Goal: Task Accomplishment & Management: Use online tool/utility

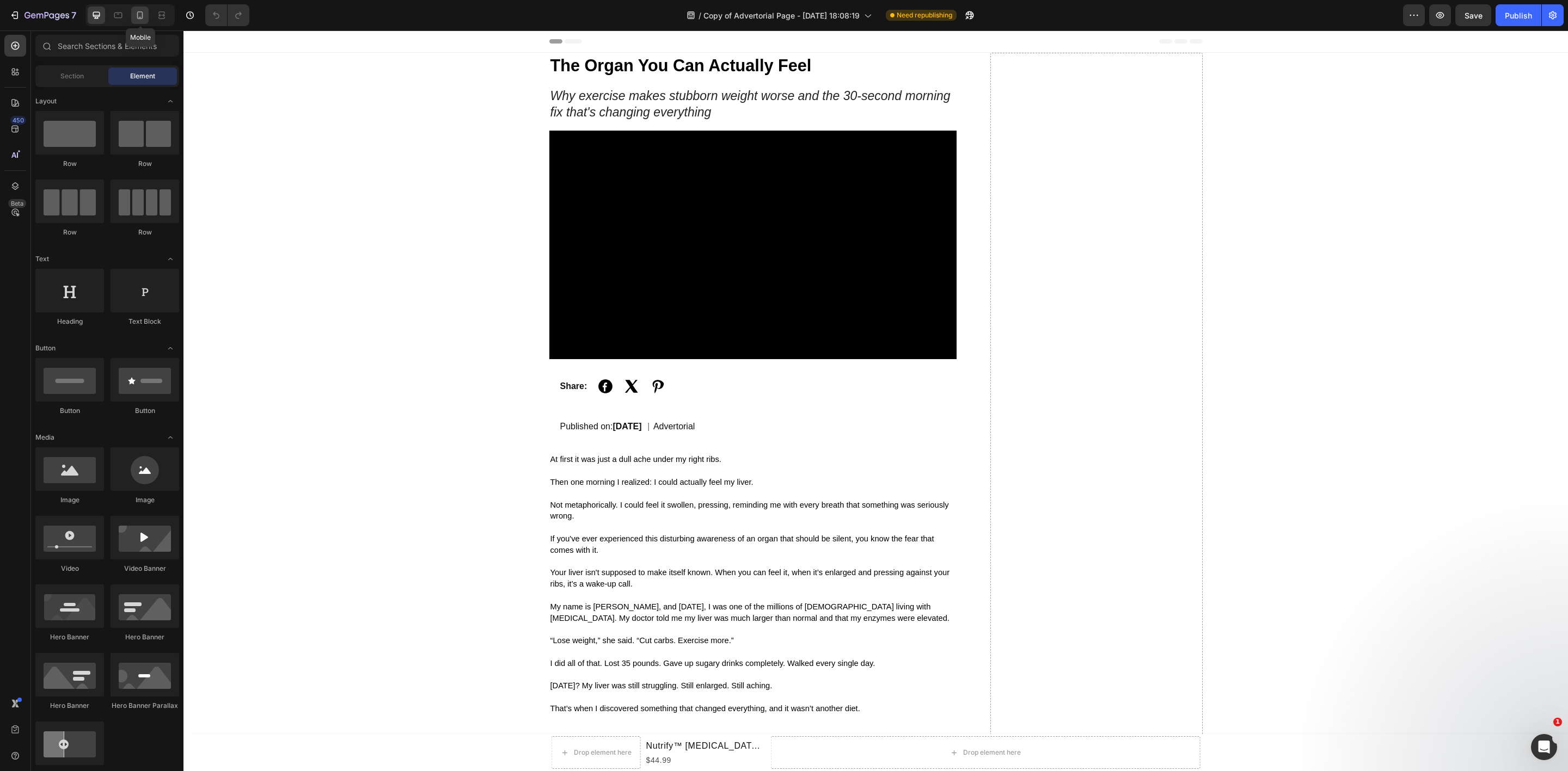
click at [146, 18] on div at bounding box center [140, 15] width 18 height 18
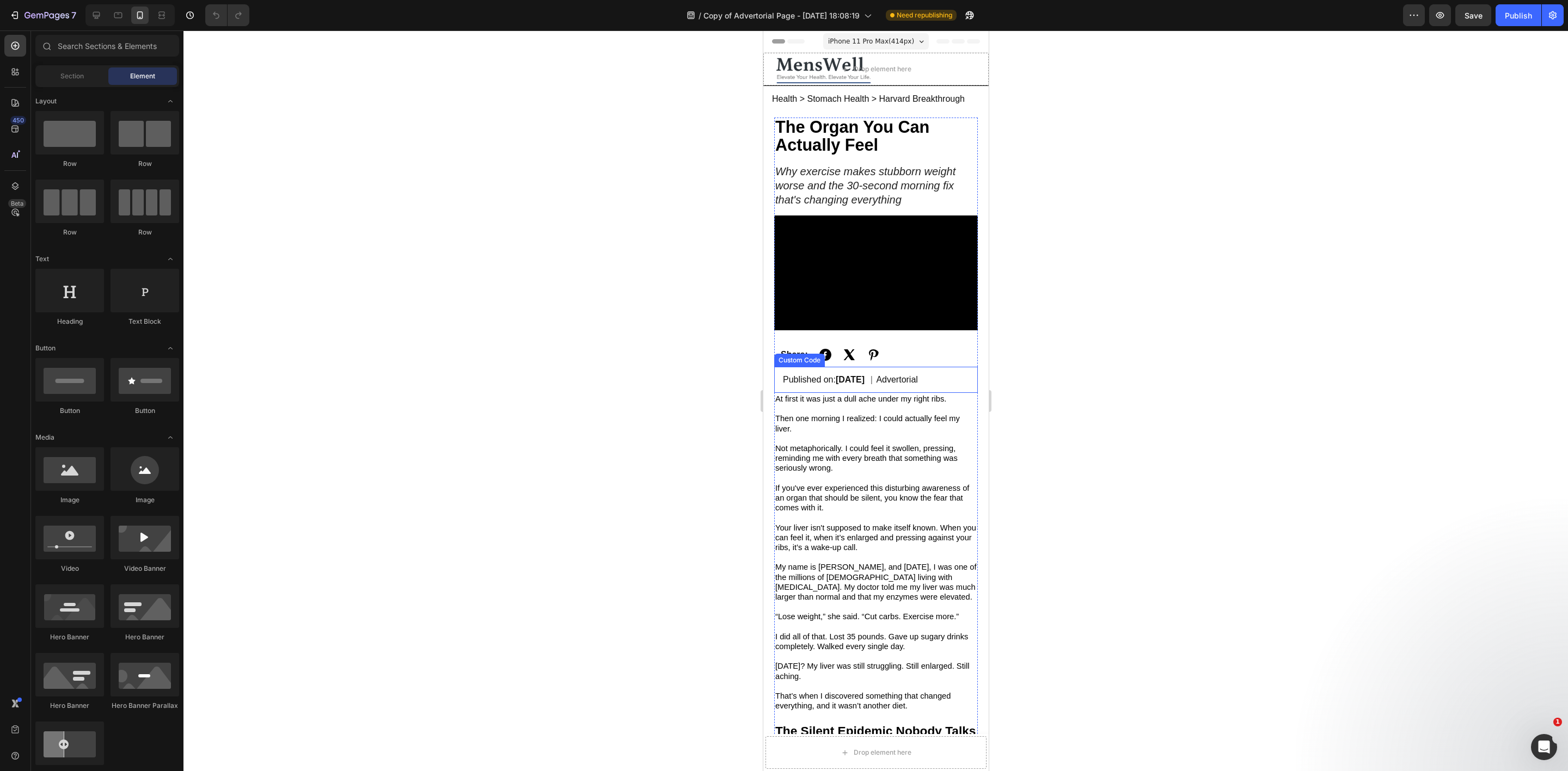
click at [859, 394] on span "At first it was just a dull ache under my right ribs." at bounding box center [860, 399] width 171 height 9
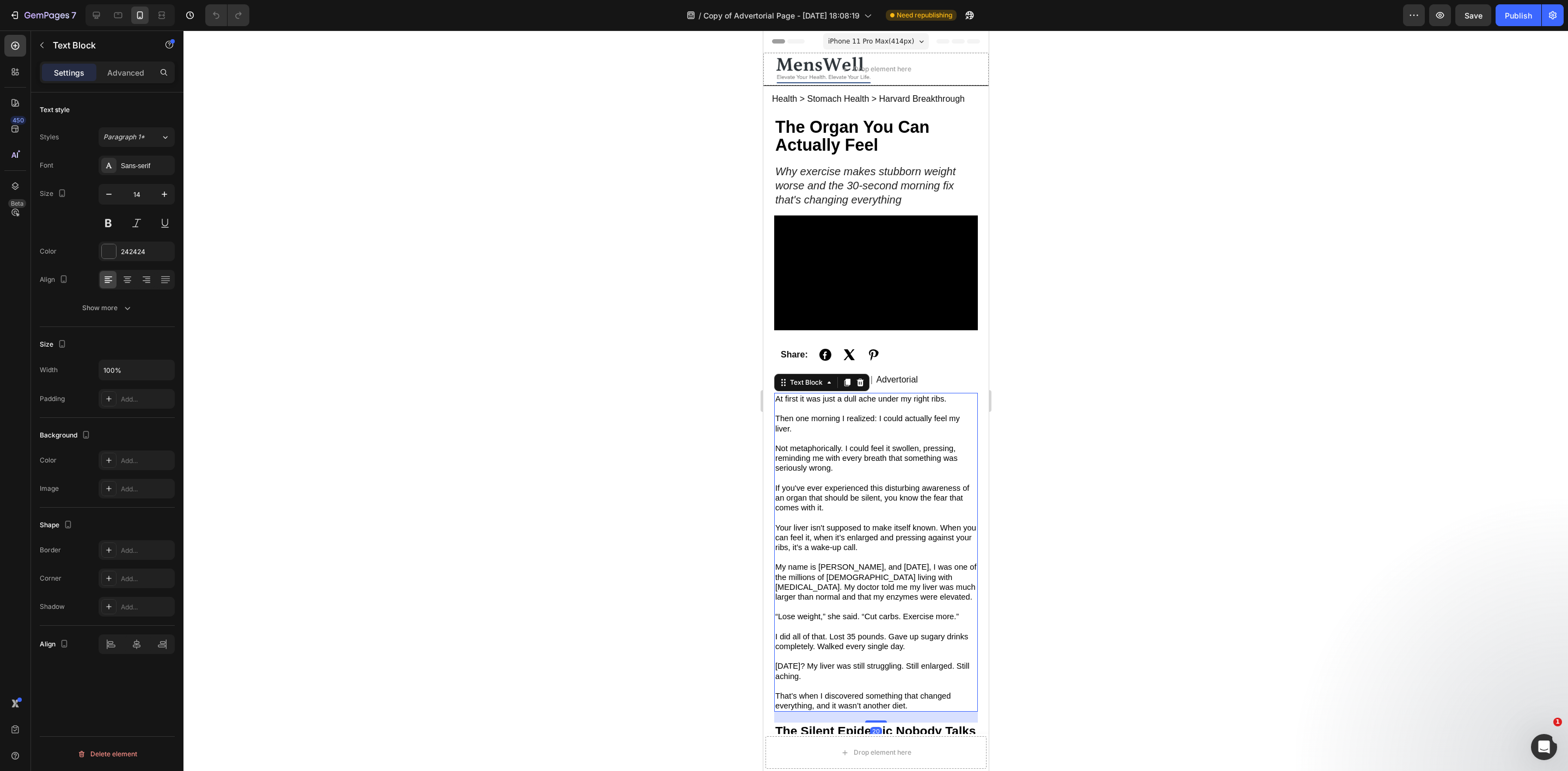
click at [572, 343] on div at bounding box center [875, 400] width 1385 height 741
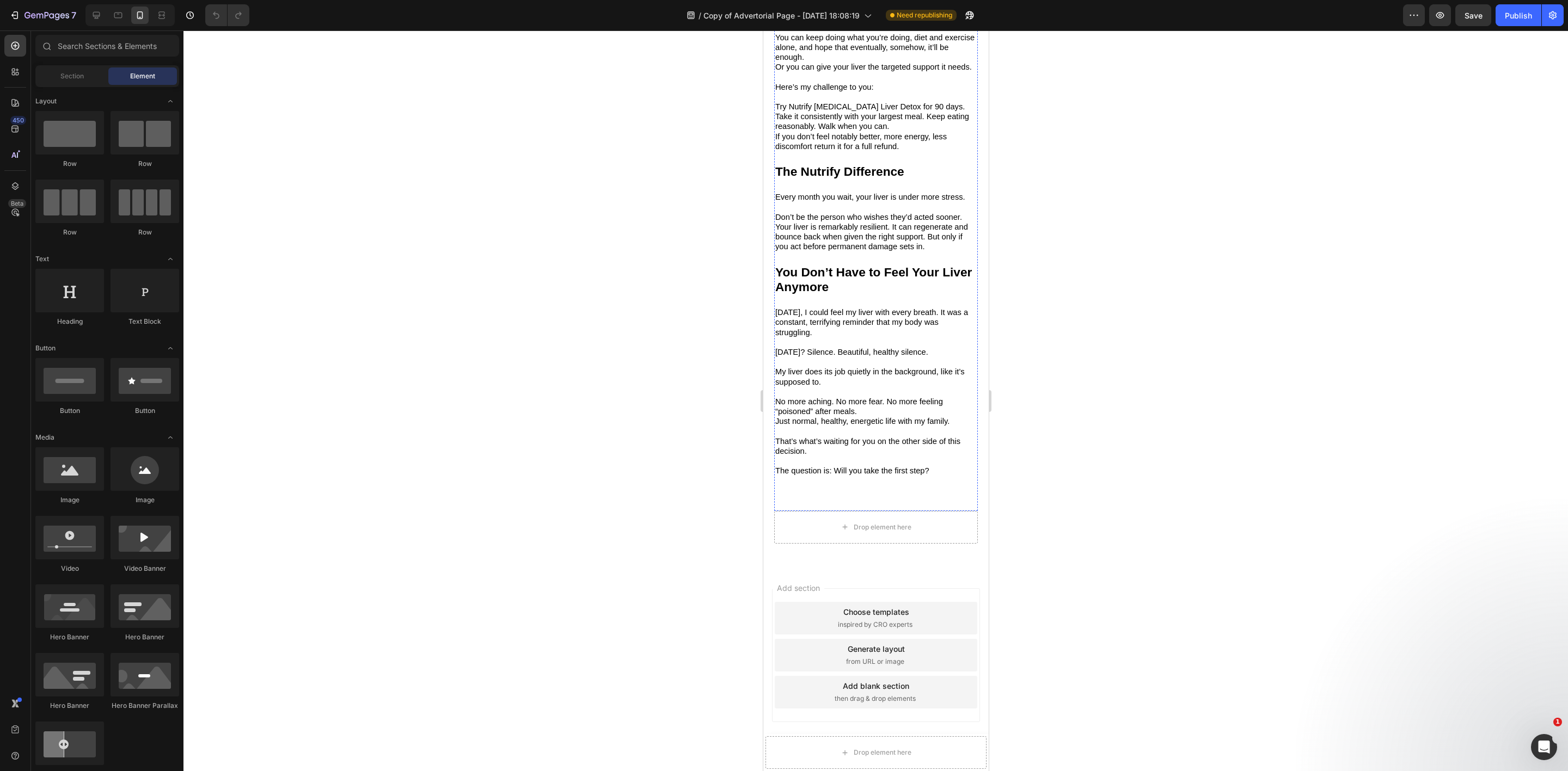
scroll to position [3351, 0]
click at [861, 526] on div "Drop element here" at bounding box center [882, 528] width 58 height 9
click at [631, 498] on div at bounding box center [875, 400] width 1385 height 741
click at [926, 515] on div "Drop element here" at bounding box center [875, 528] width 204 height 33
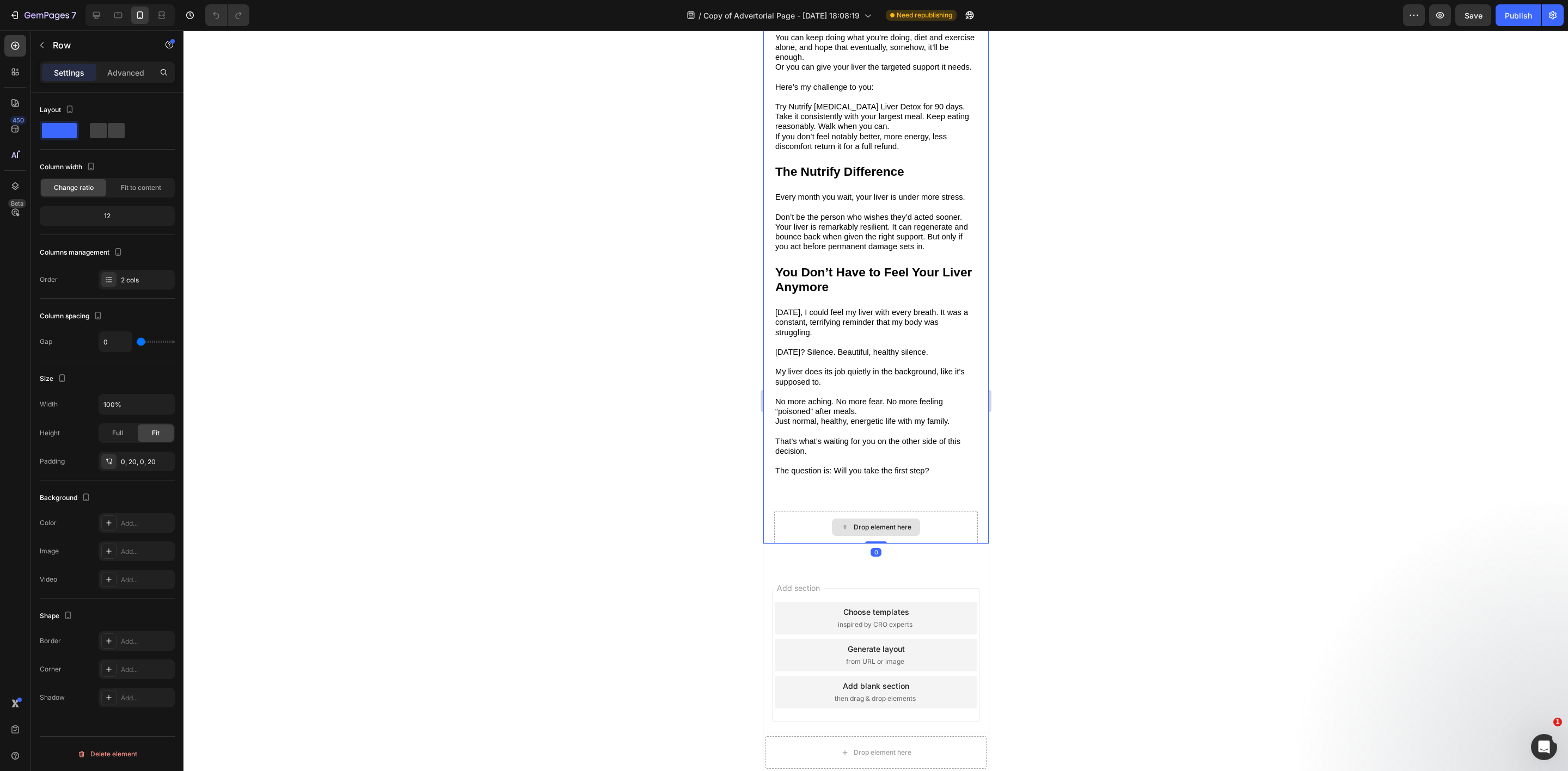
click at [878, 521] on div "Drop element here" at bounding box center [875, 527] width 88 height 18
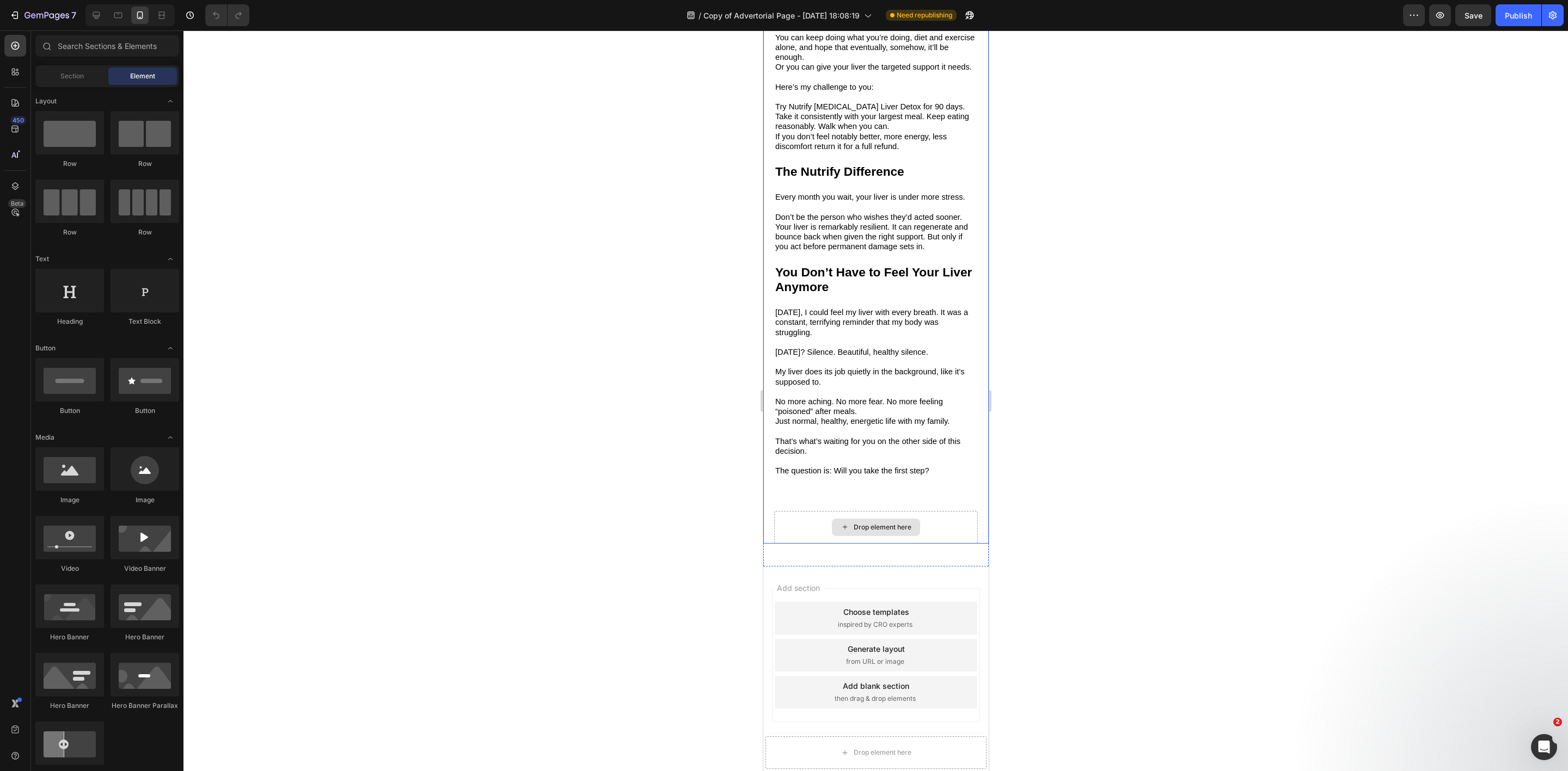
click at [880, 523] on div "Drop element here" at bounding box center [882, 528] width 58 height 9
click at [840, 523] on icon at bounding box center [844, 527] width 9 height 9
click at [864, 518] on div "Drop element here" at bounding box center [875, 527] width 88 height 18
click at [862, 523] on div "Drop element here" at bounding box center [882, 528] width 58 height 9
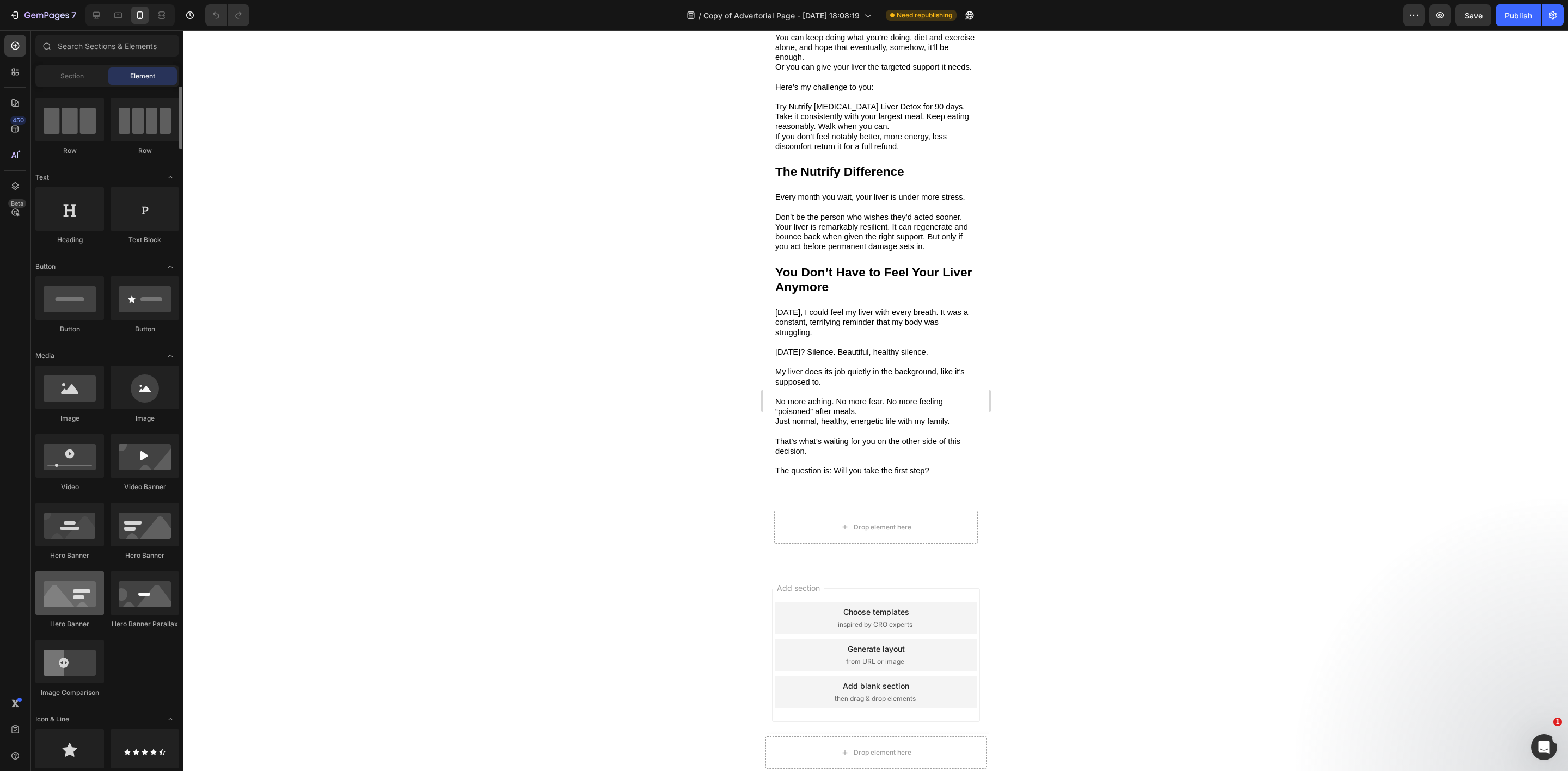
scroll to position [0, 0]
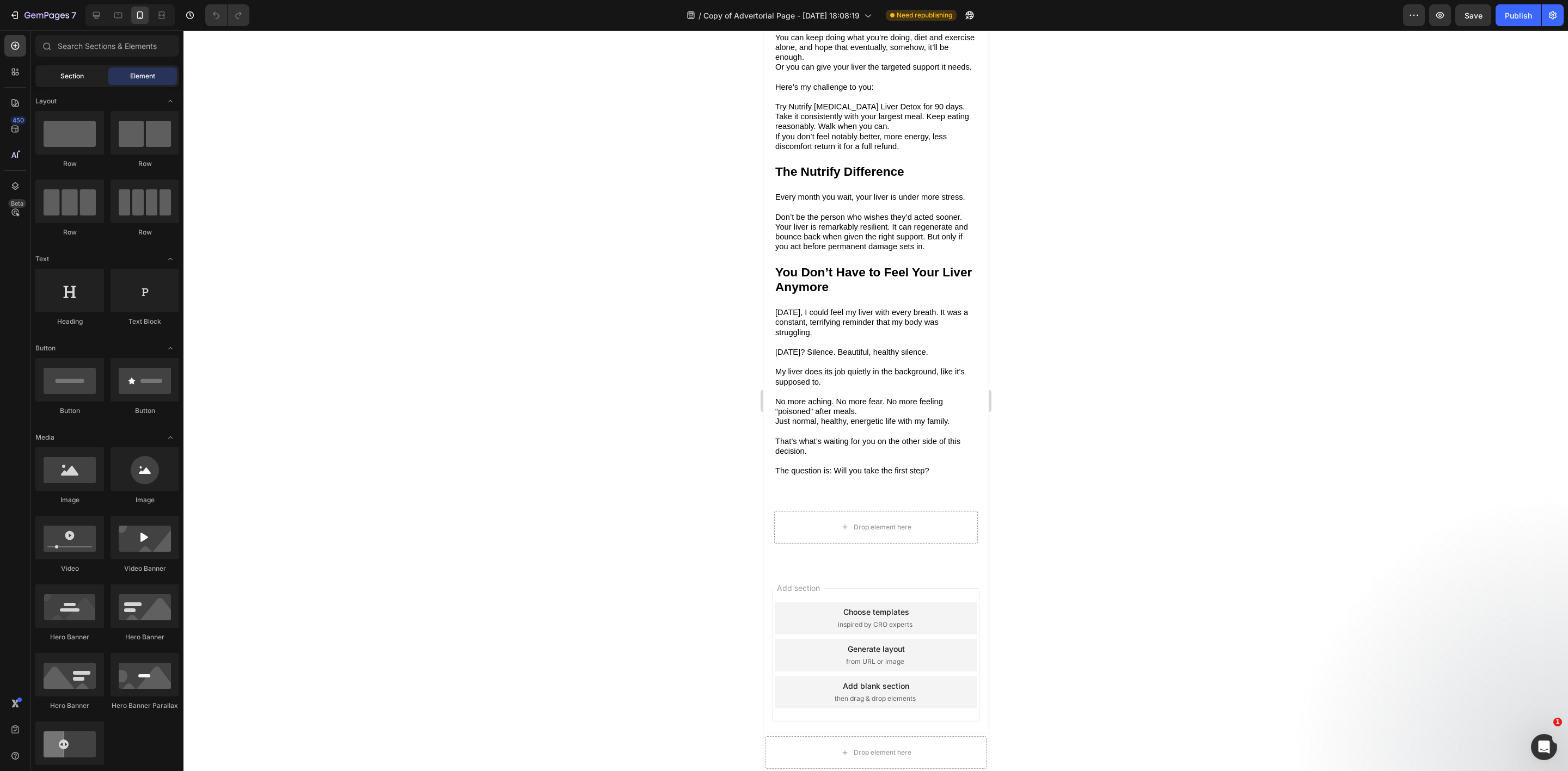
click at [85, 77] on div "Section" at bounding box center [72, 76] width 69 height 18
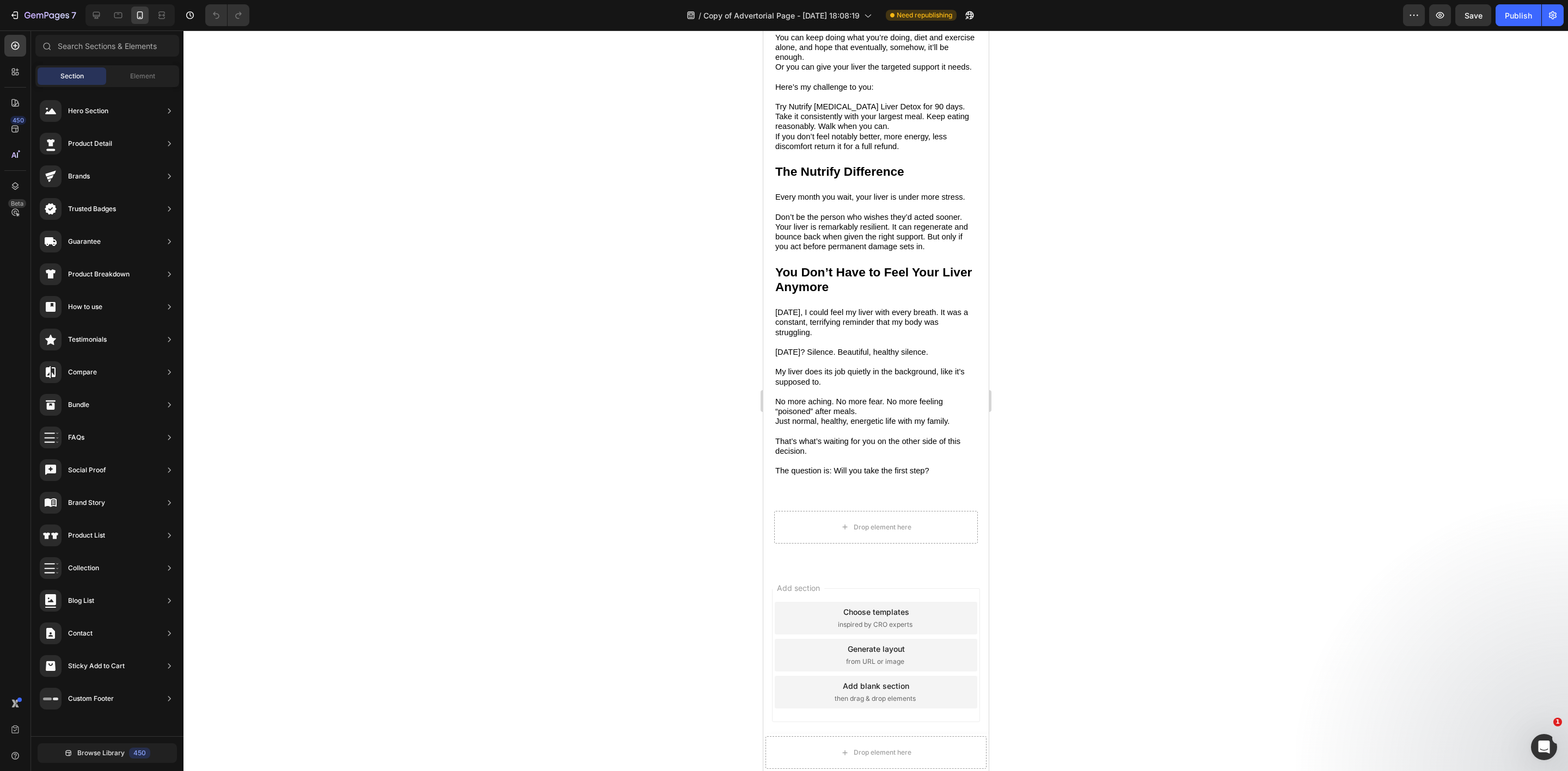
click at [135, 65] on div "Section Element" at bounding box center [107, 76] width 144 height 22
click at [125, 77] on div "Element" at bounding box center [142, 76] width 69 height 18
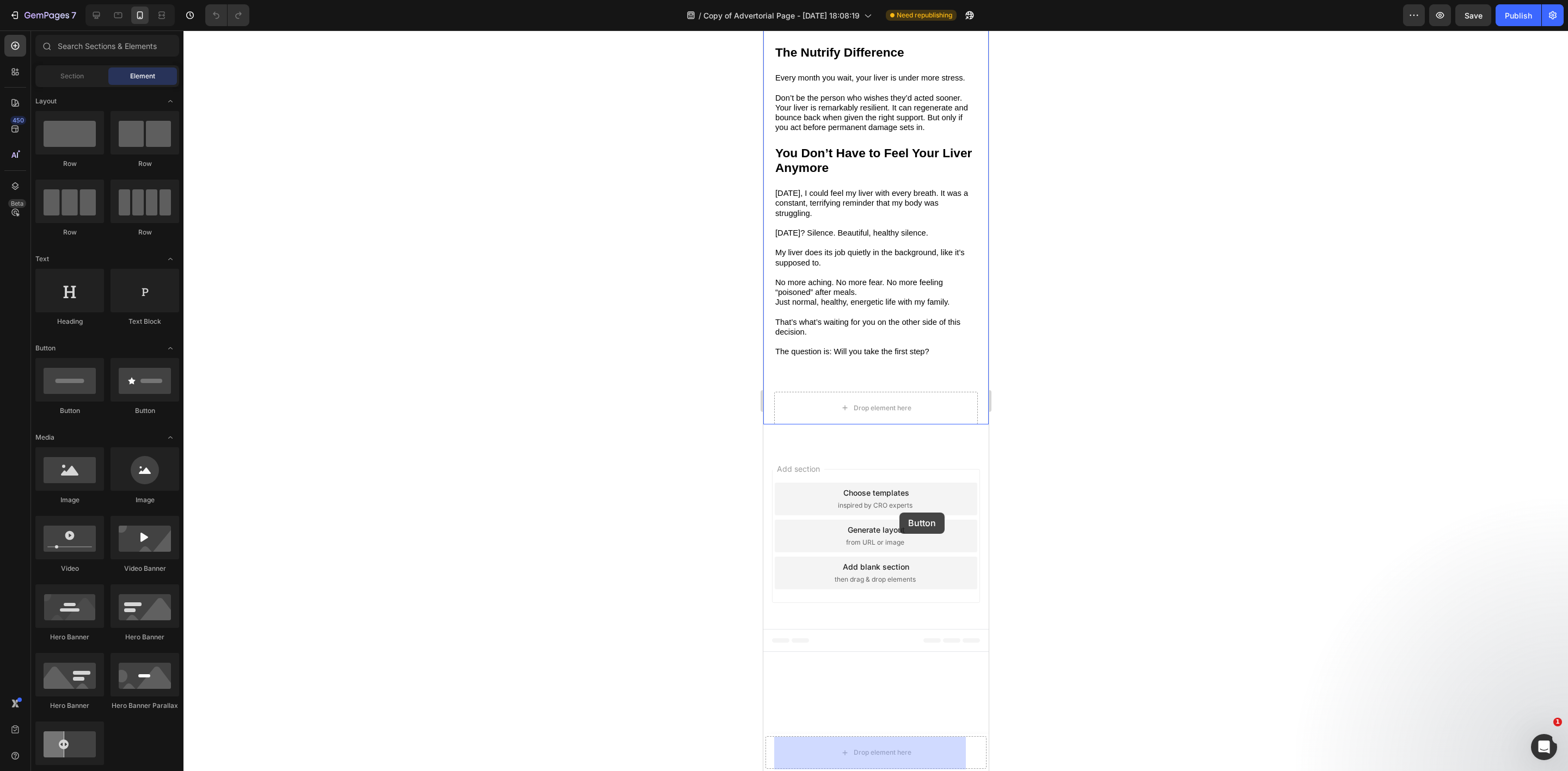
drag, startPoint x: 836, startPoint y: 420, endPoint x: 894, endPoint y: 516, distance: 112.2
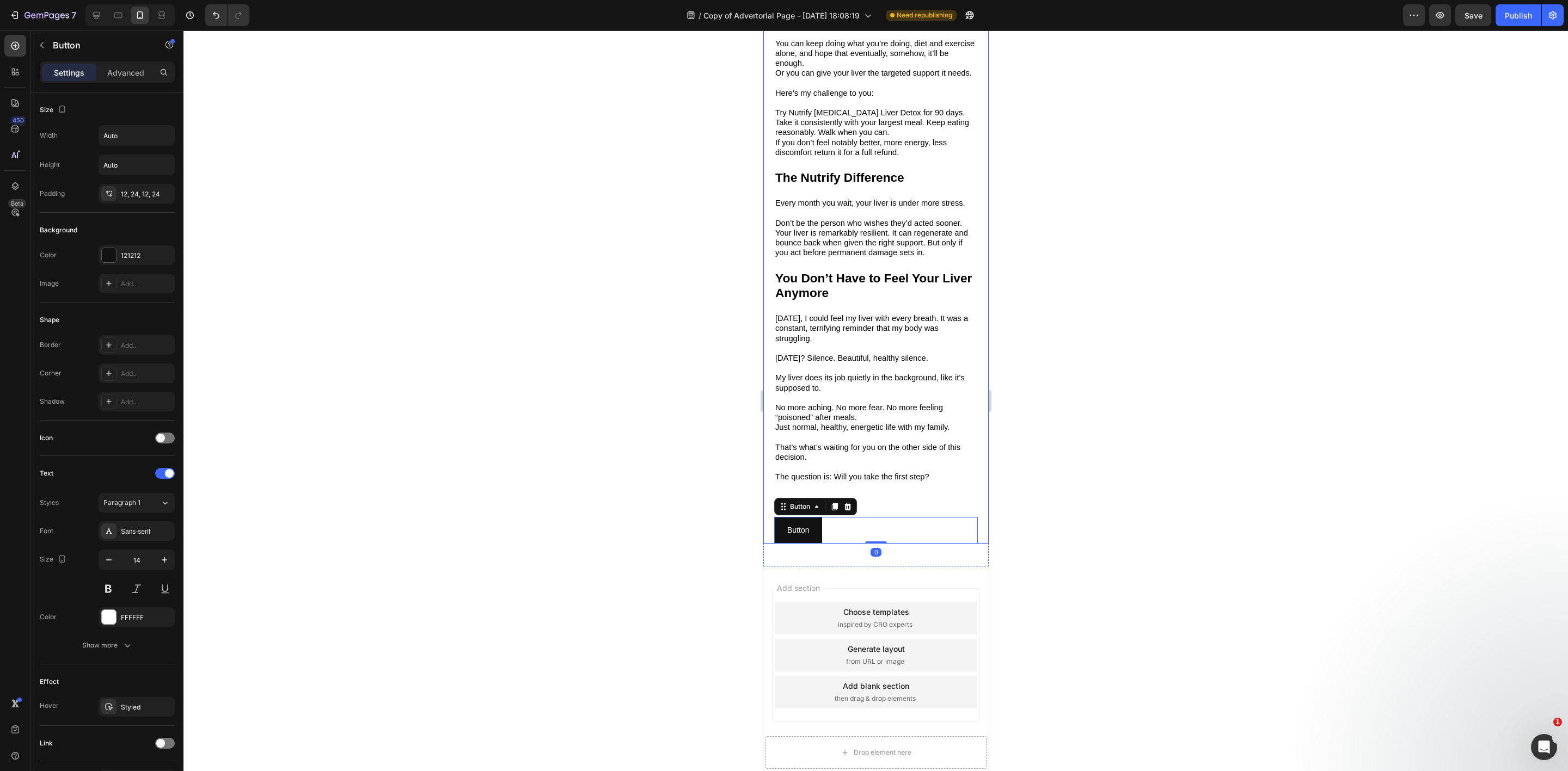
scroll to position [3344, 0]
click at [850, 503] on icon at bounding box center [847, 507] width 9 height 9
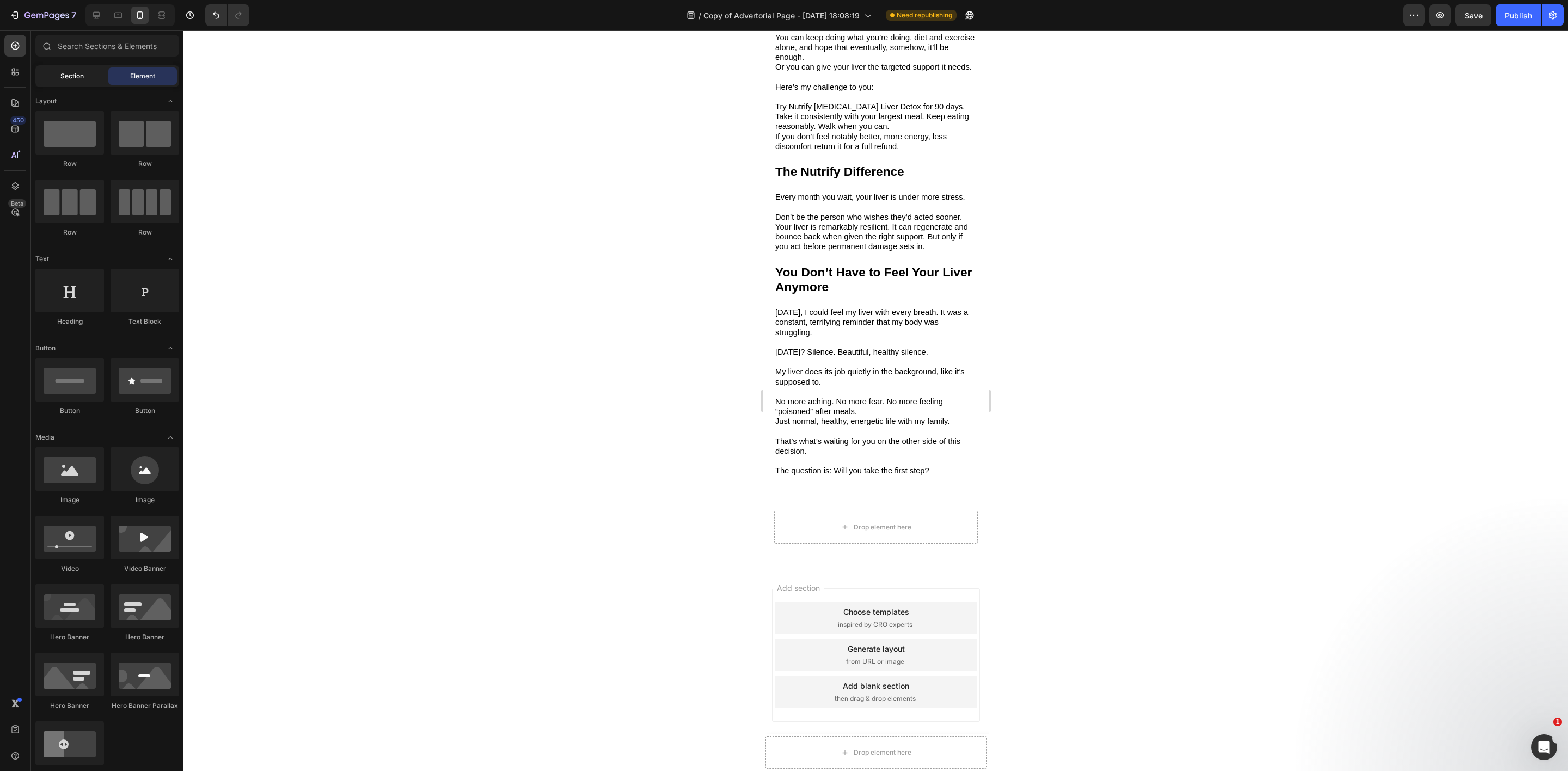
click at [65, 83] on div "Section" at bounding box center [72, 76] width 69 height 18
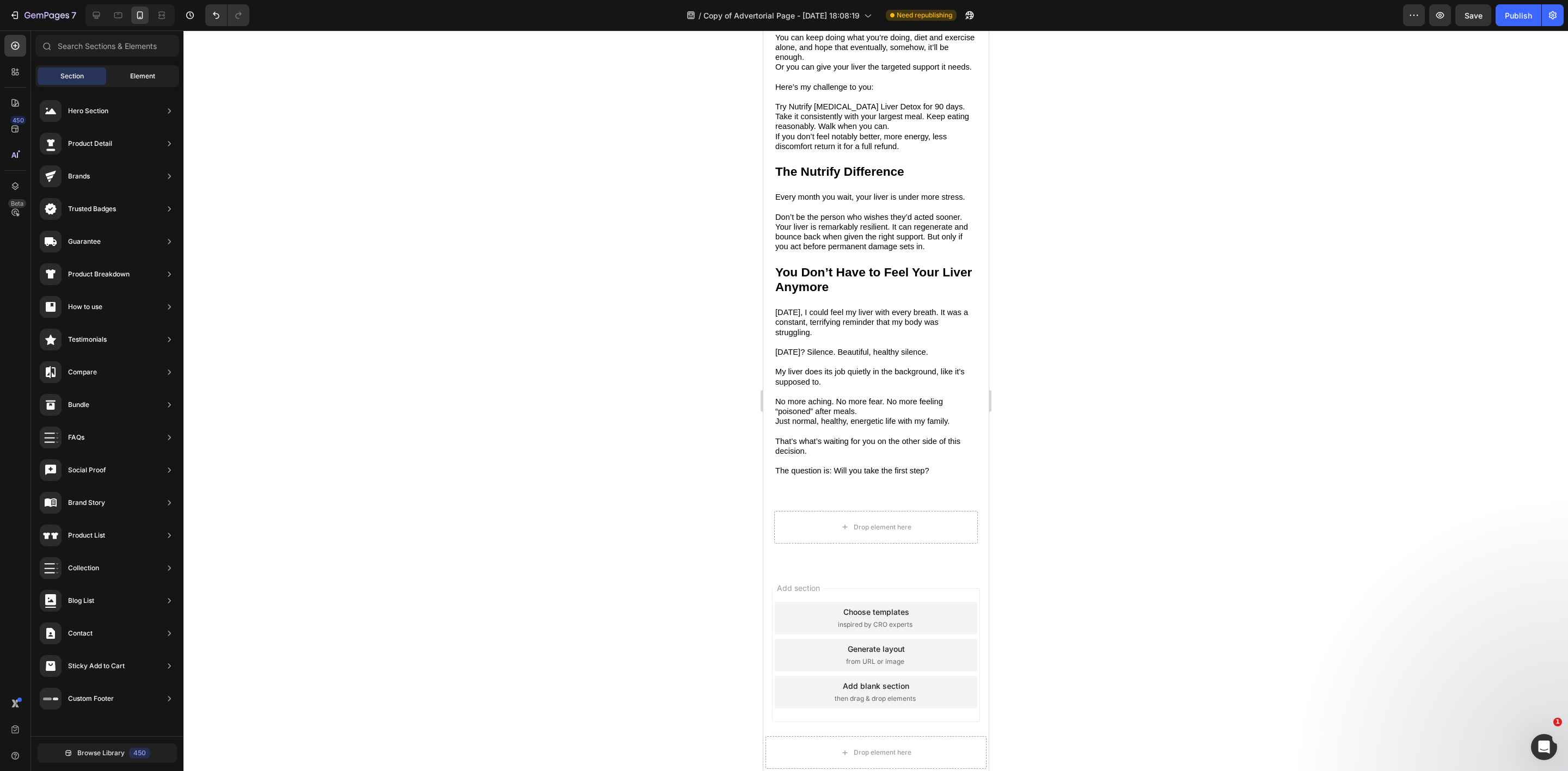
click at [147, 77] on span "Element" at bounding box center [142, 76] width 25 height 10
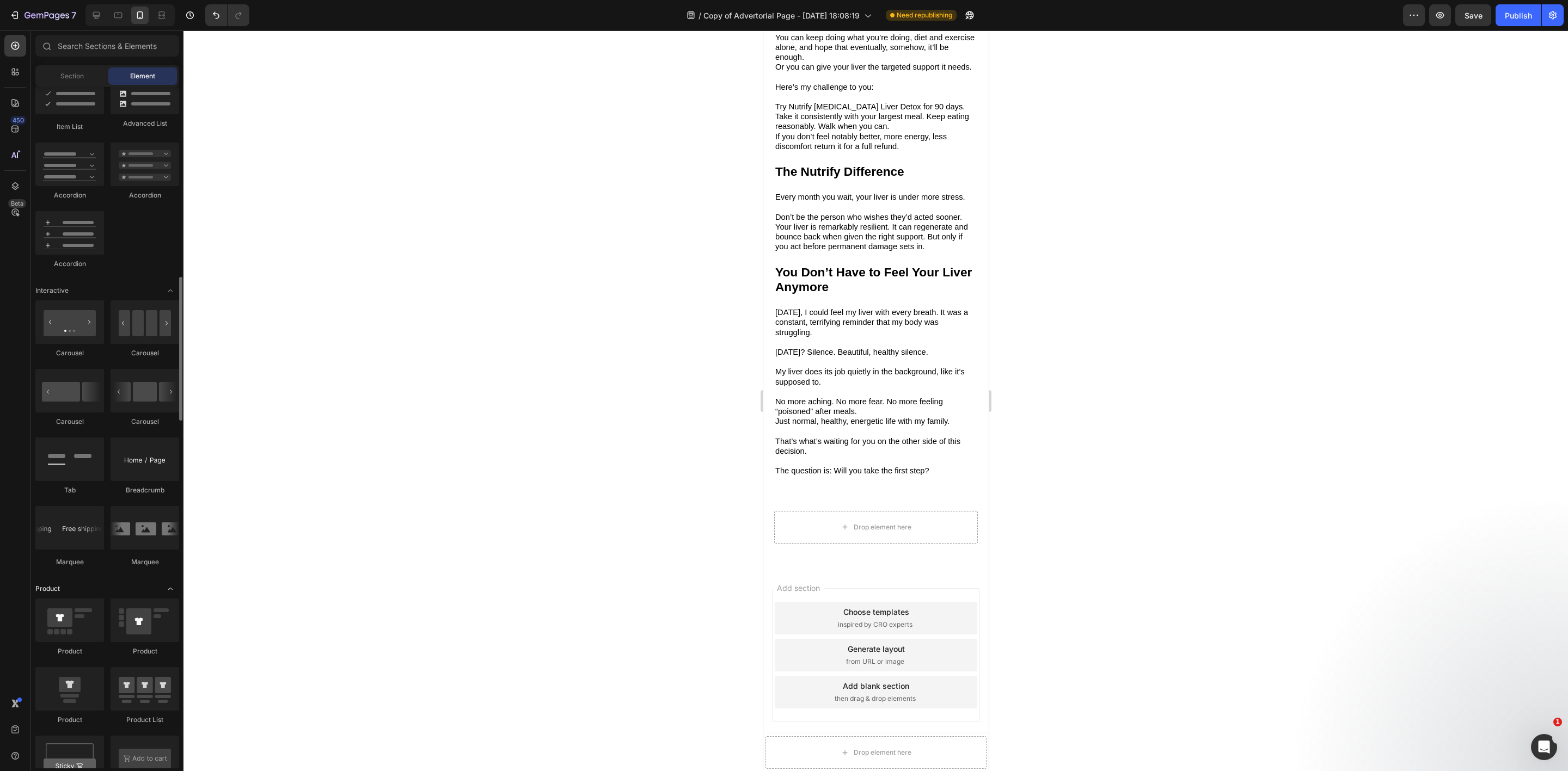
scroll to position [1143, 0]
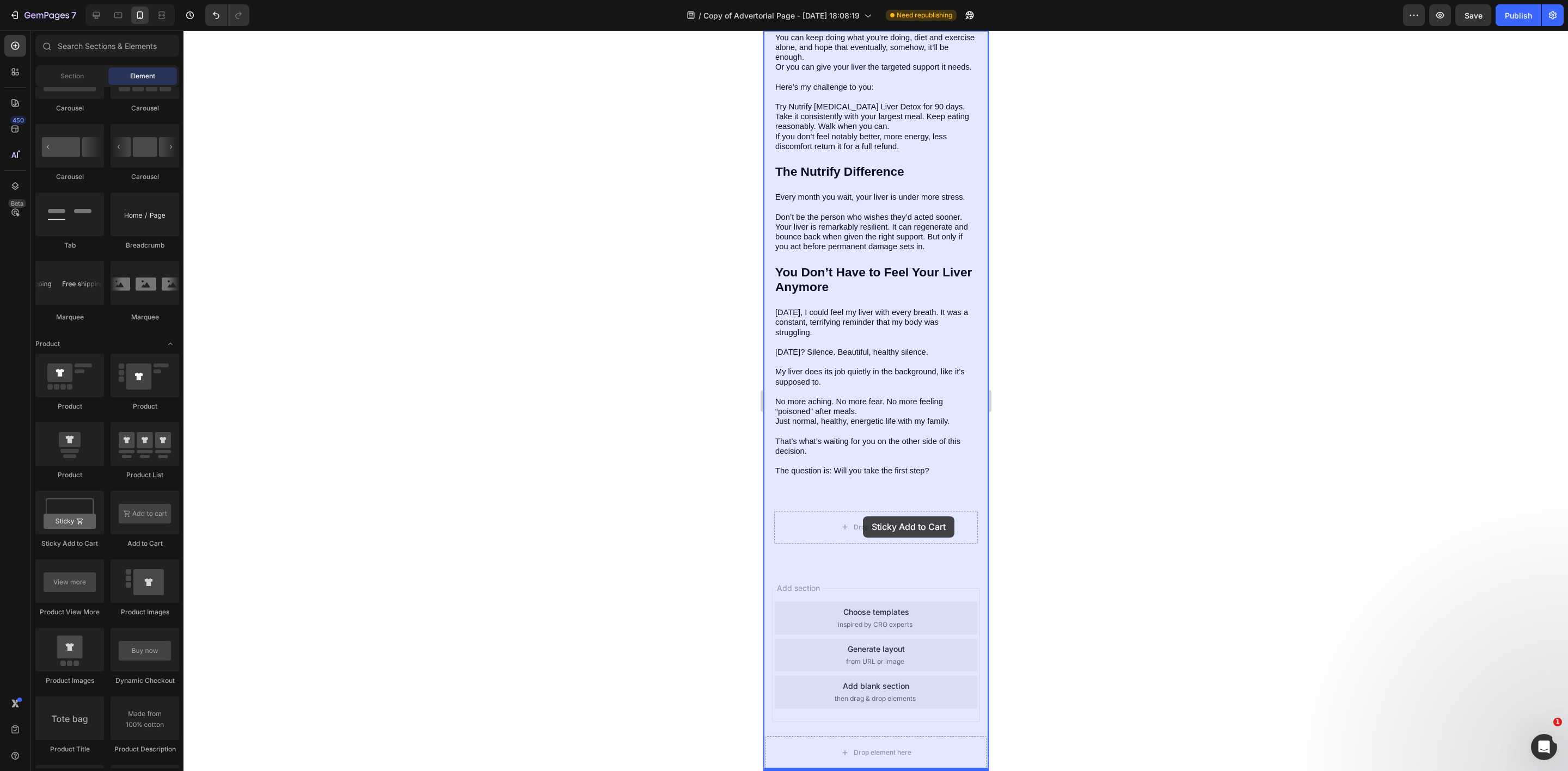
drag, startPoint x: 837, startPoint y: 553, endPoint x: 863, endPoint y: 517, distance: 44.4
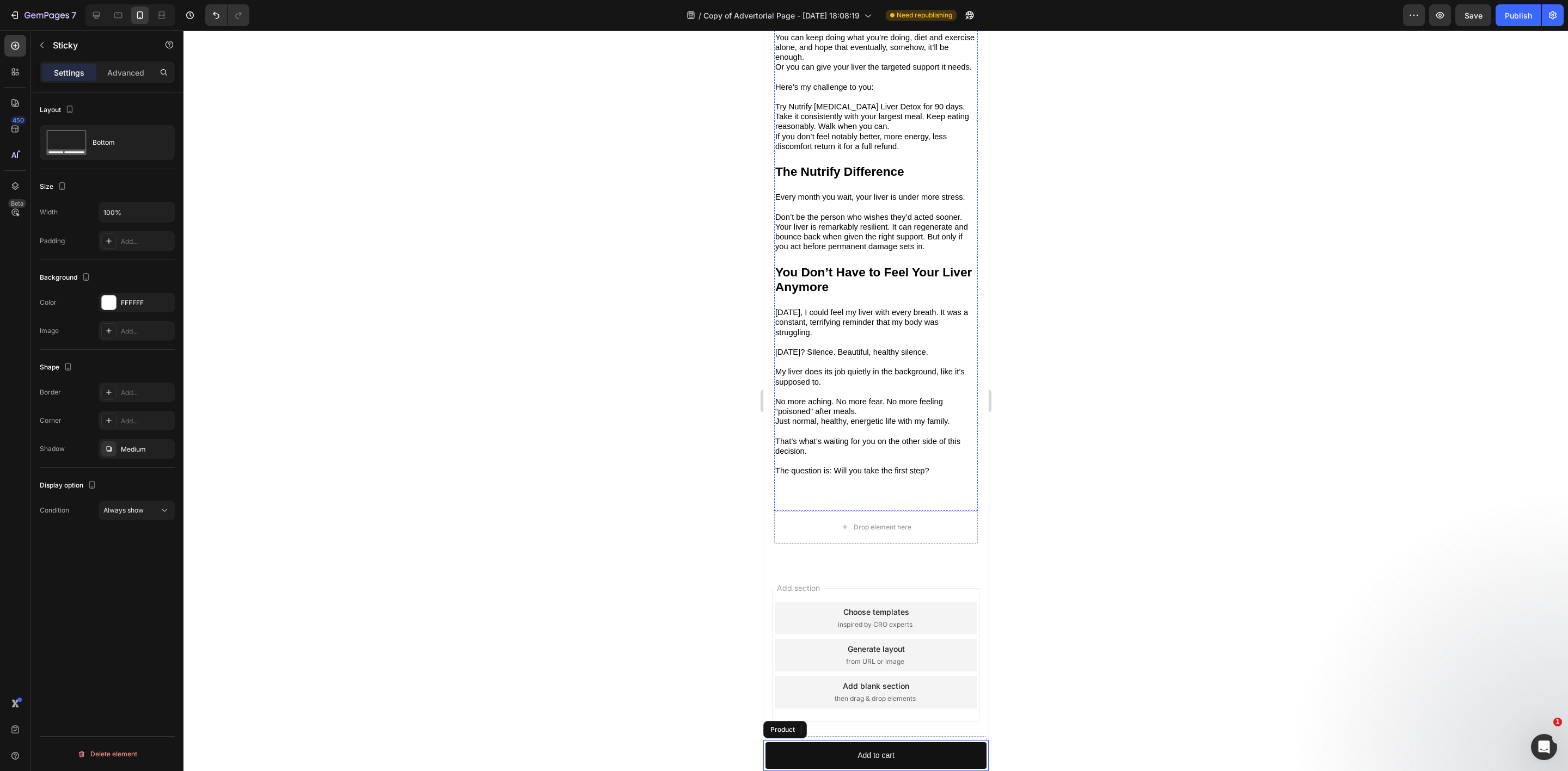
scroll to position [3351, 0]
click at [819, 752] on button "Add to cart" at bounding box center [875, 756] width 221 height 27
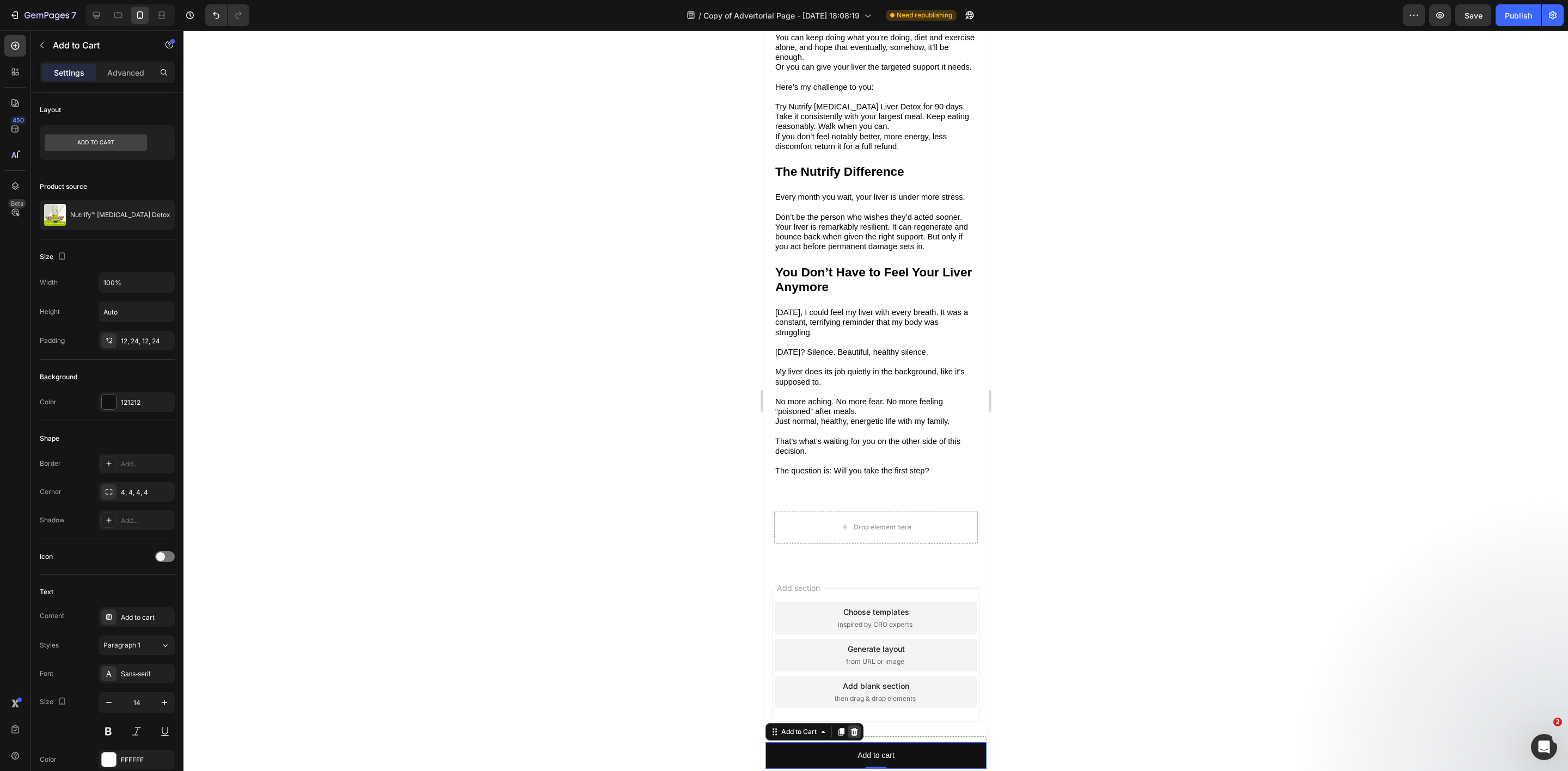
click at [857, 730] on icon at bounding box center [854, 732] width 7 height 8
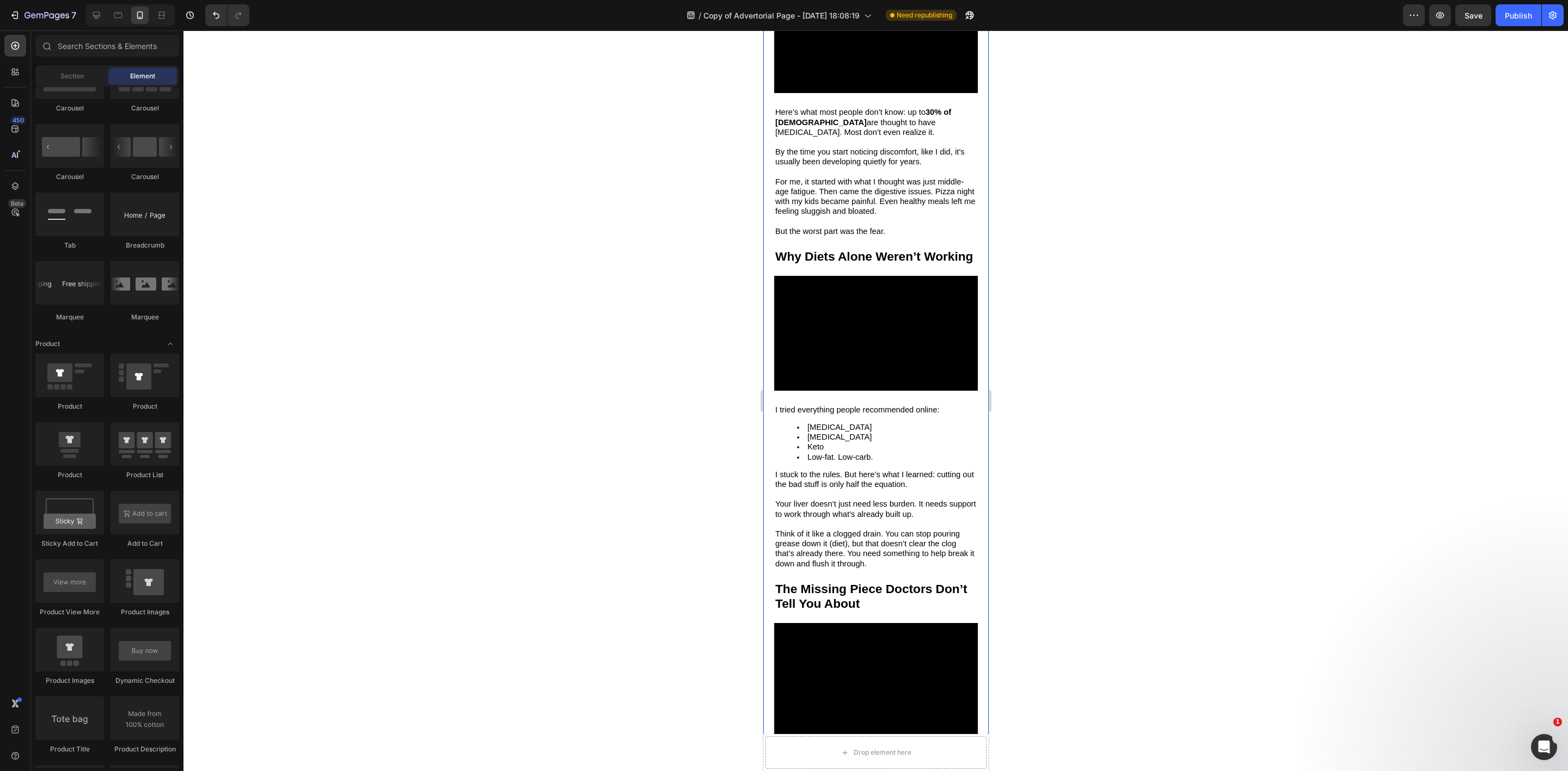
scroll to position [1061, 0]
